Goal: Information Seeking & Learning: Understand process/instructions

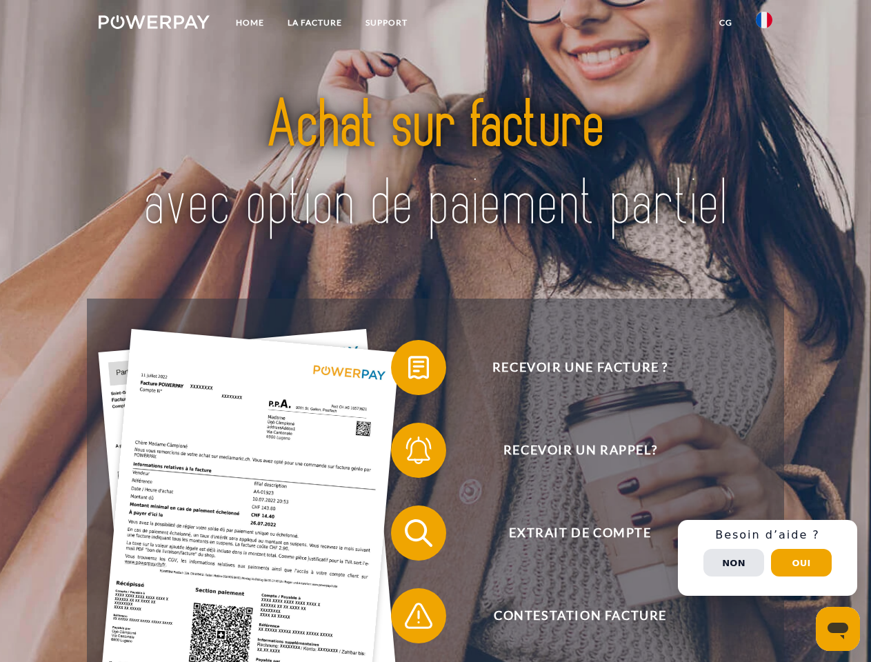
click at [154, 24] on img at bounding box center [154, 22] width 111 height 14
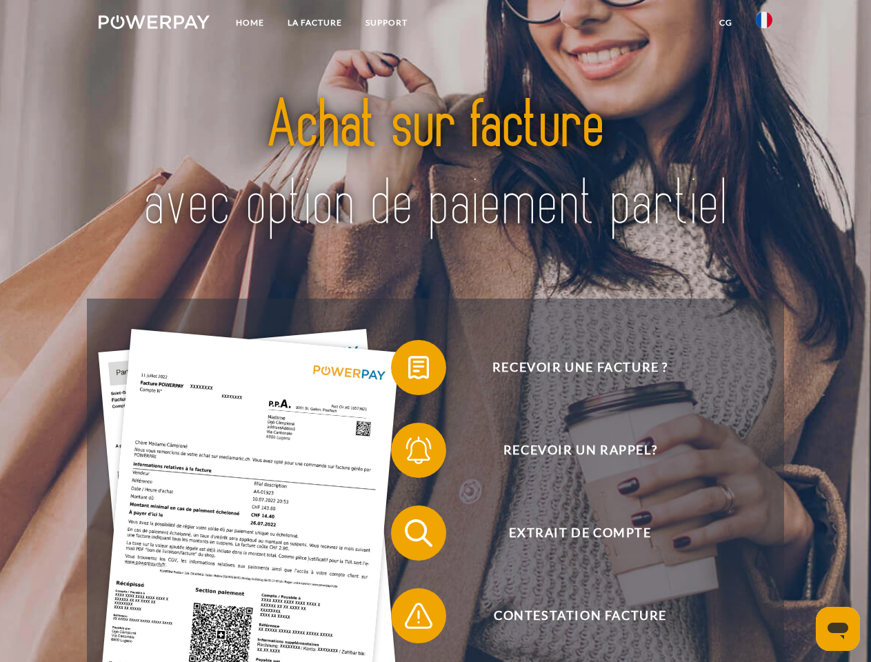
click at [764, 24] on img at bounding box center [764, 20] width 17 height 17
click at [726, 23] on link "CG" at bounding box center [726, 22] width 37 height 25
click at [408, 370] on span at bounding box center [398, 367] width 69 height 69
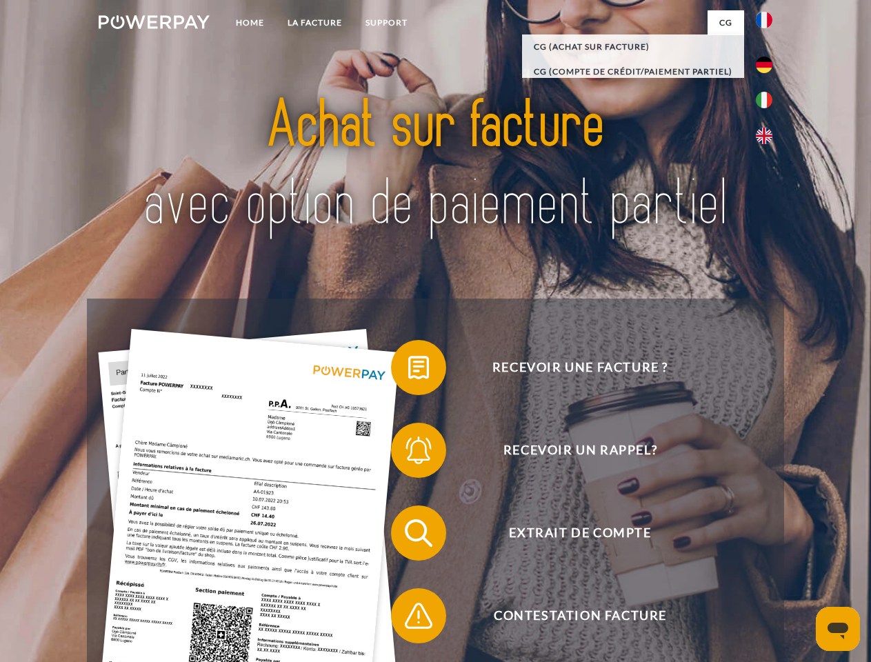
click at [408, 453] on div "Recevoir une facture ? Recevoir un rappel? Extrait de compte retour" at bounding box center [435, 575] width 697 height 552
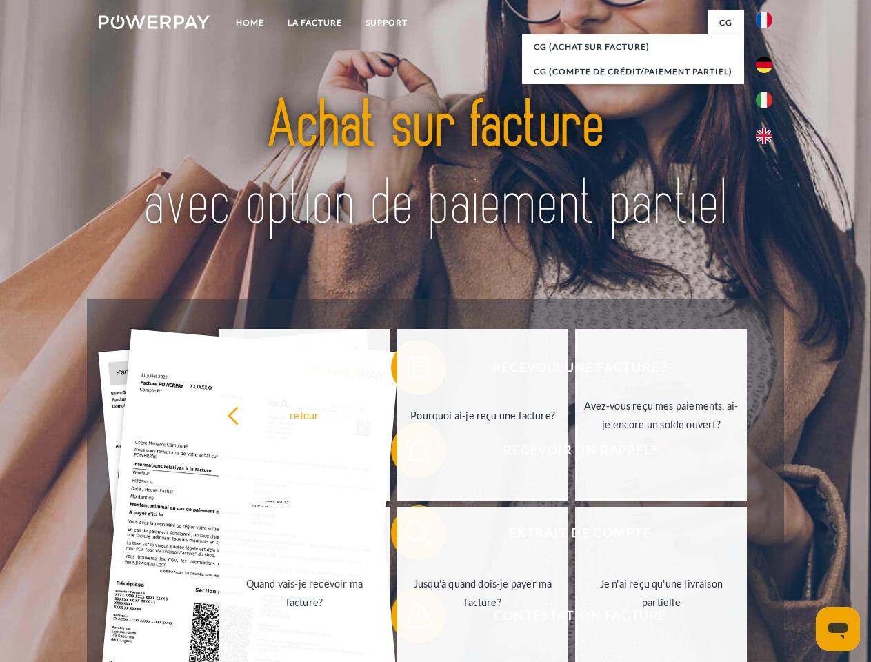
click at [408, 536] on link "Jusqu'à quand dois-je payer ma facture?" at bounding box center [483, 593] width 172 height 172
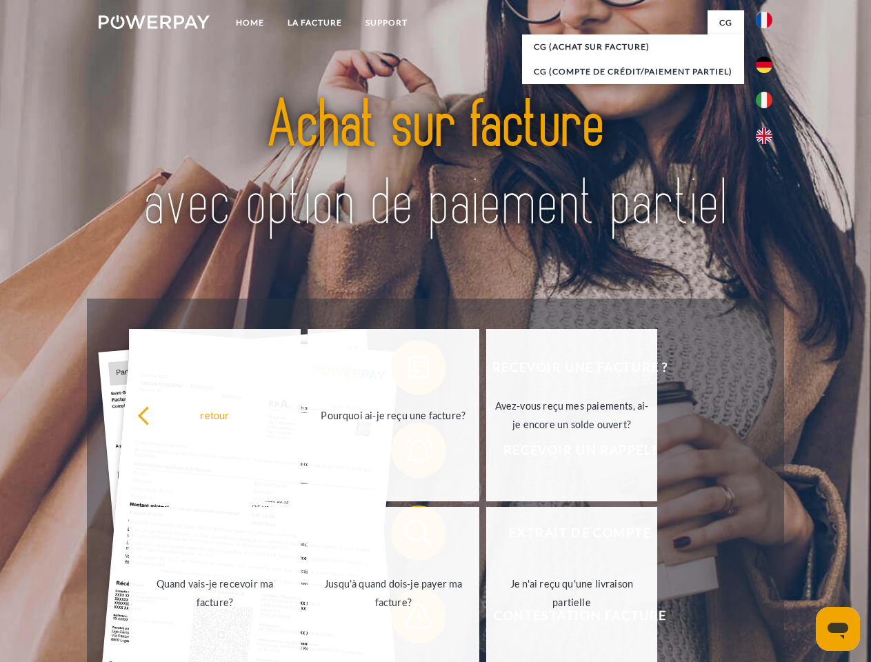
click at [408, 619] on span at bounding box center [398, 616] width 69 height 69
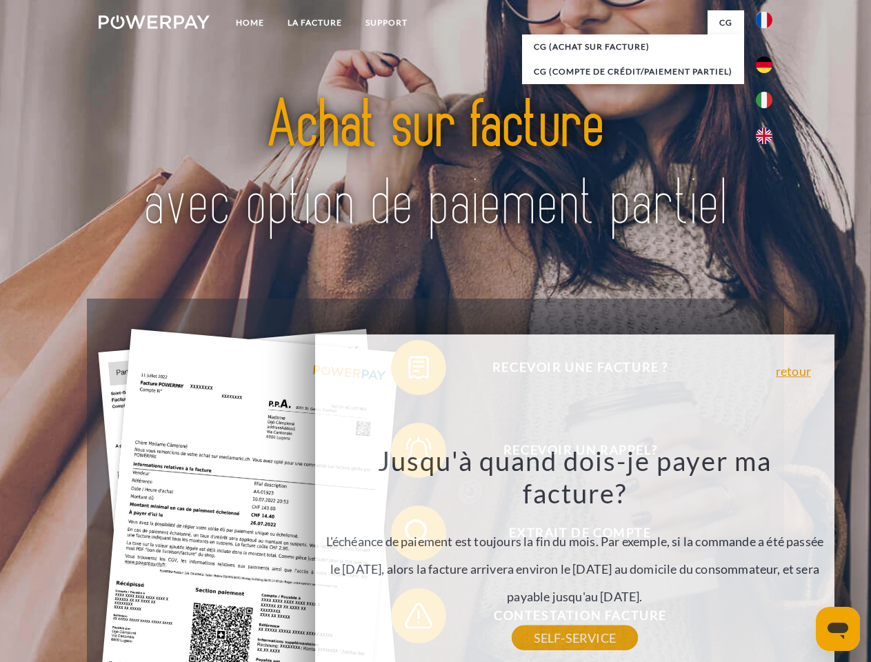
click at [768, 558] on div "Recevoir une facture ? Recevoir un rappel? Extrait de compte retour" at bounding box center [435, 575] width 697 height 552
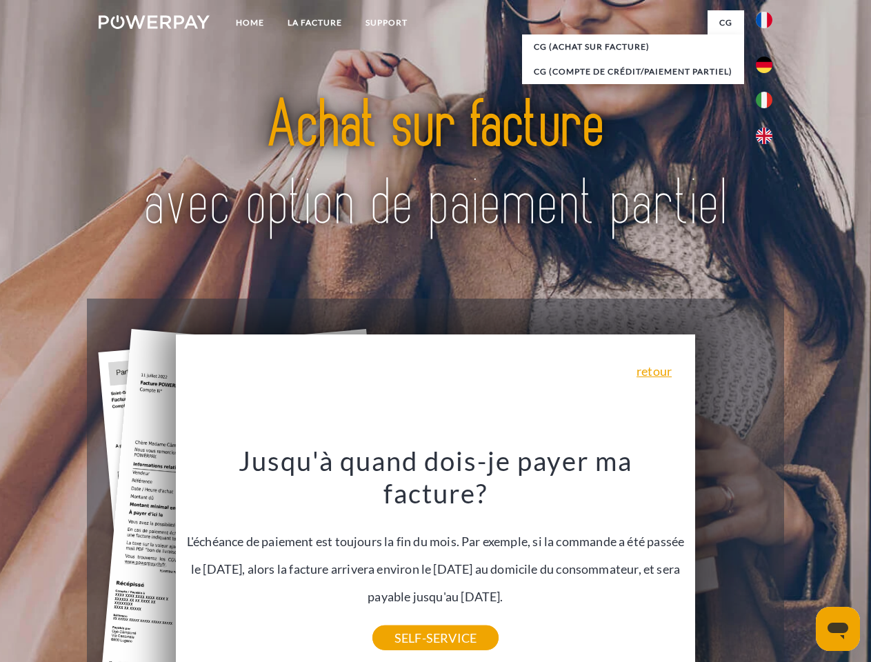
click at [734, 561] on span "Extrait de compte" at bounding box center [580, 533] width 338 height 55
click at [802, 563] on header "Home LA FACTURE Support" at bounding box center [435, 476] width 871 height 953
